Goal: Information Seeking & Learning: Learn about a topic

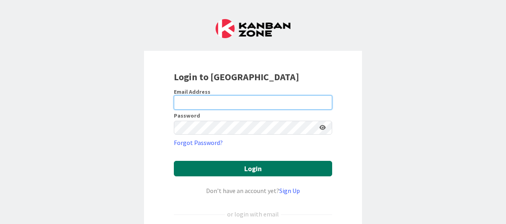
type input "[EMAIL_ADDRESS][DOMAIN_NAME]"
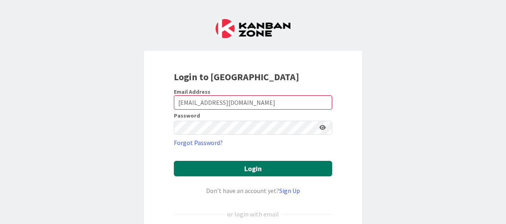
click at [273, 167] on button "Login" at bounding box center [253, 169] width 158 height 16
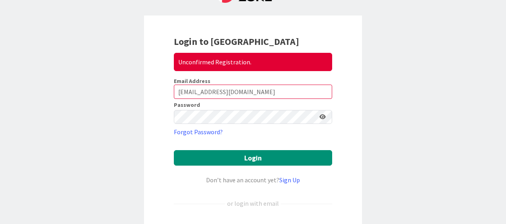
scroll to position [80, 0]
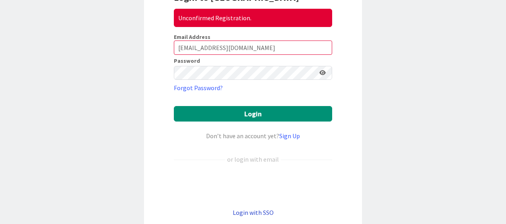
click at [260, 210] on link "Login with SSO" at bounding box center [253, 213] width 41 height 8
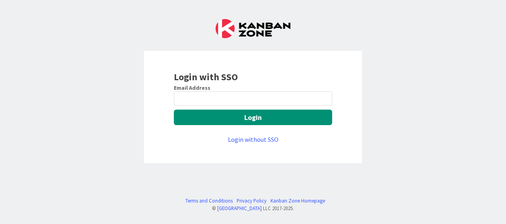
click at [237, 91] on div "Email Address" at bounding box center [253, 87] width 158 height 7
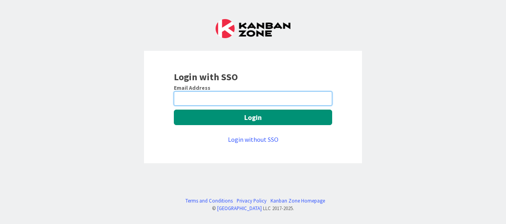
drag, startPoint x: 239, startPoint y: 99, endPoint x: 243, endPoint y: 102, distance: 4.6
click at [239, 99] on input "email" at bounding box center [253, 98] width 158 height 14
type input "naveen.gupta@mrcglobal.com"
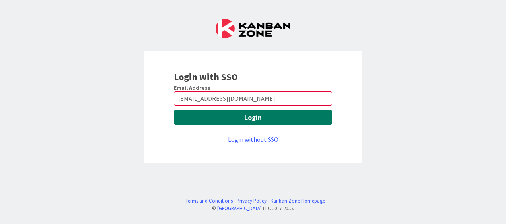
click at [253, 118] on button "Login" at bounding box center [253, 118] width 158 height 16
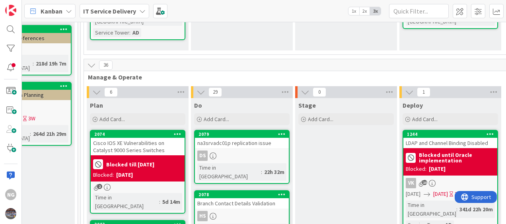
scroll to position [159, 472]
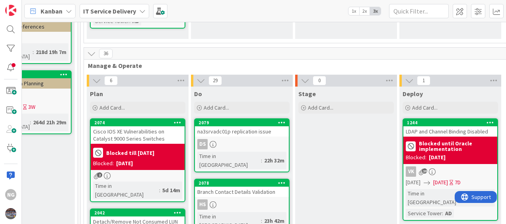
click at [132, 131] on div "Cisco IOS XE Vulnerabilities on Catalyst 9000 Series Switches" at bounding box center [138, 134] width 94 height 17
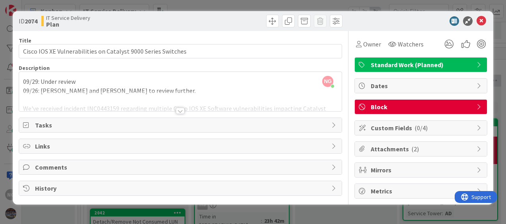
click at [132, 89] on div "09/29: Under review 09/26: [PERSON_NAME] and [PERSON_NAME] to review further. W…" at bounding box center [180, 94] width 322 height 36
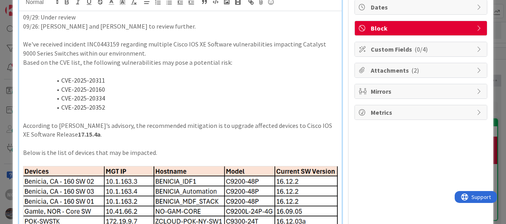
scroll to position [80, 0]
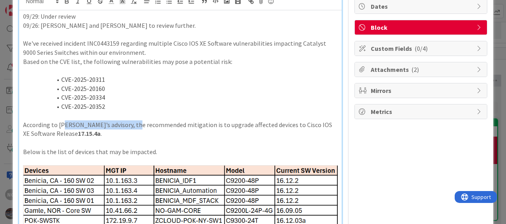
drag, startPoint x: 64, startPoint y: 125, endPoint x: 134, endPoint y: 125, distance: 70.8
click at [134, 125] on p "According to [PERSON_NAME]’s advisory, the recommended mitigation is to upgrade…" at bounding box center [180, 129] width 314 height 18
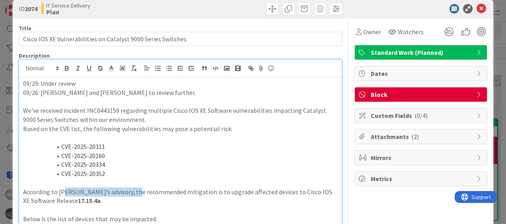
scroll to position [0, 0]
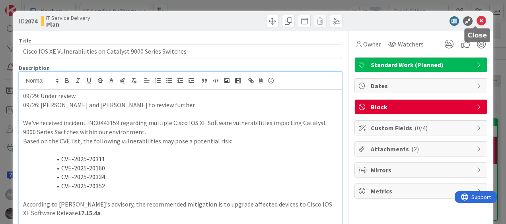
click at [476, 20] on icon at bounding box center [481, 21] width 10 height 10
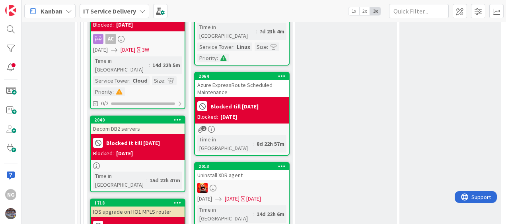
scroll to position [557, 472]
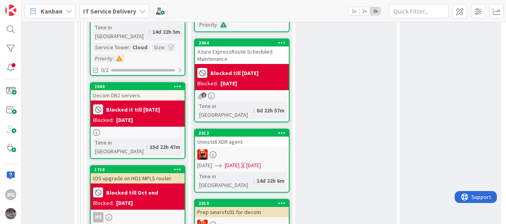
click at [138, 173] on div "IOS upgrade on HO1 MPLS router" at bounding box center [138, 178] width 94 height 10
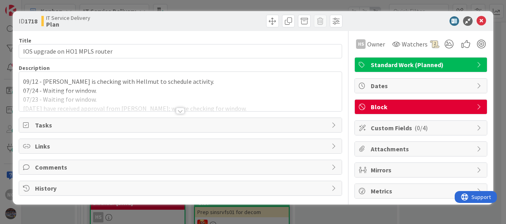
click at [83, 83] on div "09/12 - [PERSON_NAME] is checking with Hellmut to schedule activity. 07/24 - Wa…" at bounding box center [180, 91] width 322 height 39
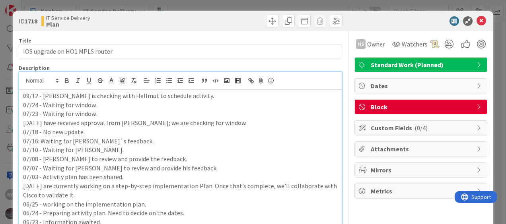
click at [186, 95] on p "09/12 - [PERSON_NAME] is checking with Hellmut to schedule activity." at bounding box center [180, 95] width 314 height 9
click at [476, 21] on icon at bounding box center [481, 21] width 10 height 10
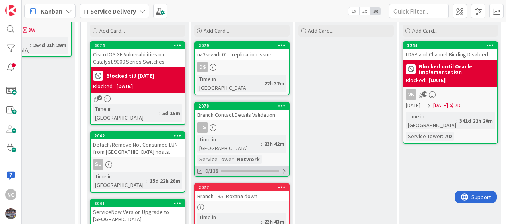
scroll to position [239, 472]
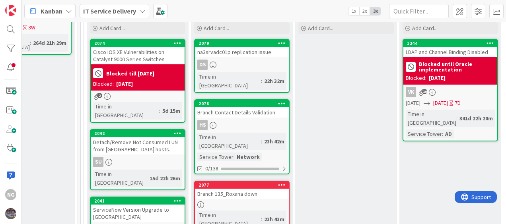
click at [249, 107] on div "Branch Contact Details Validation" at bounding box center [242, 112] width 94 height 10
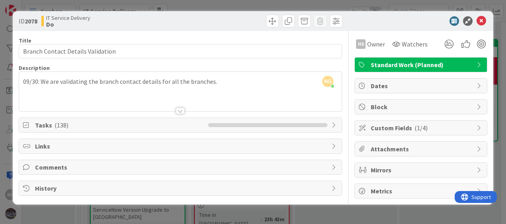
drag, startPoint x: 98, startPoint y: 79, endPoint x: 118, endPoint y: 78, distance: 19.9
click at [98, 79] on div "[PERSON_NAME] just joined 09/30: We are validating the branch contact details f…" at bounding box center [180, 91] width 322 height 39
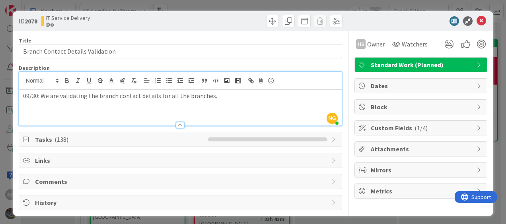
click at [143, 97] on p "09/30: We are validating the branch contact details for all the branches." at bounding box center [180, 95] width 314 height 9
click at [188, 93] on p "09/30: We are validating the branch contact details for all the branches." at bounding box center [180, 95] width 314 height 9
click at [212, 95] on p "09/30: We are validating the branch contact details for all the branches." at bounding box center [180, 95] width 314 height 9
click at [476, 21] on icon at bounding box center [481, 21] width 10 height 10
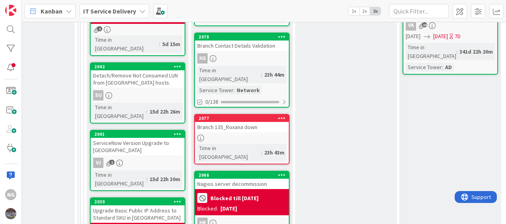
scroll to position [318, 472]
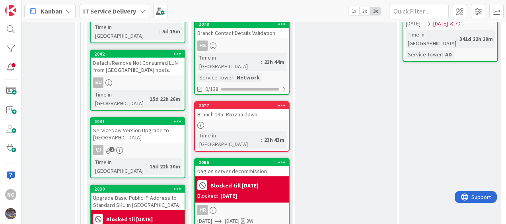
click at [231, 109] on div "Branch 135_Roxana down" at bounding box center [242, 114] width 94 height 10
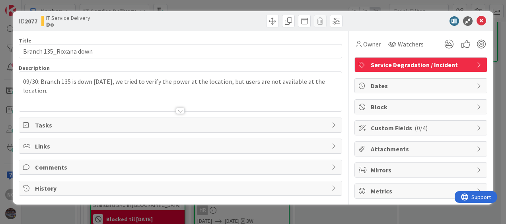
click at [23, 80] on div "09/30: Branch 135 is down [DATE], we tried to verify the power at the location,…" at bounding box center [180, 91] width 322 height 39
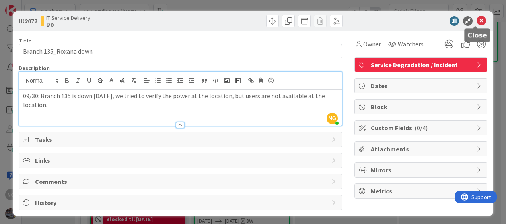
click at [477, 21] on icon at bounding box center [481, 21] width 10 height 10
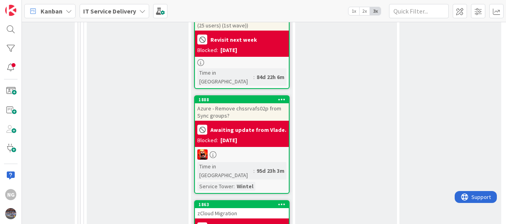
scroll to position [1590, 472]
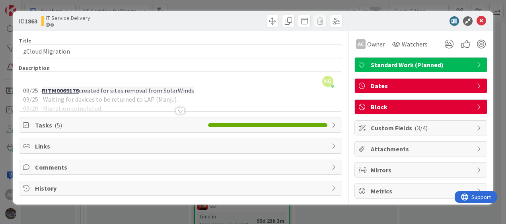
click at [118, 99] on div at bounding box center [180, 101] width 322 height 20
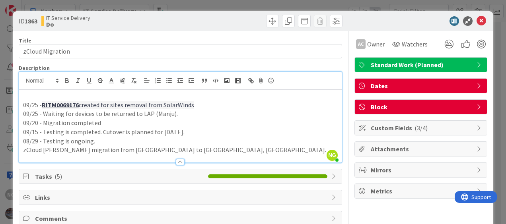
click at [124, 146] on p "zCloud [PERSON_NAME] migration from [GEOGRAPHIC_DATA] to [GEOGRAPHIC_DATA], [GE…" at bounding box center [180, 150] width 314 height 9
click at [146, 147] on p "zCloud [PERSON_NAME] migration from [GEOGRAPHIC_DATA] to [GEOGRAPHIC_DATA], [GE…" at bounding box center [180, 150] width 314 height 9
click at [163, 146] on p "zCloud [PERSON_NAME] migration from [GEOGRAPHIC_DATA] to [GEOGRAPHIC_DATA], [GE…" at bounding box center [180, 150] width 314 height 9
click at [476, 21] on icon at bounding box center [481, 21] width 10 height 10
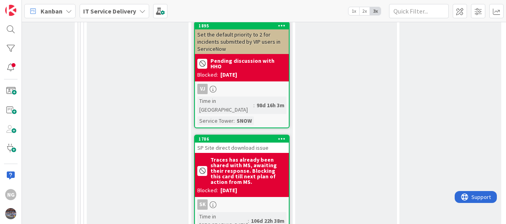
scroll to position [2028, 472]
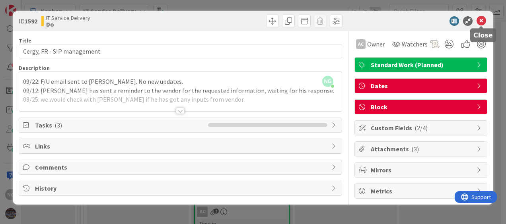
click at [483, 22] on icon at bounding box center [481, 21] width 10 height 10
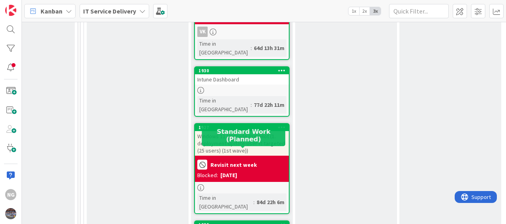
scroll to position [1550, 472]
